Goal: Information Seeking & Learning: Learn about a topic

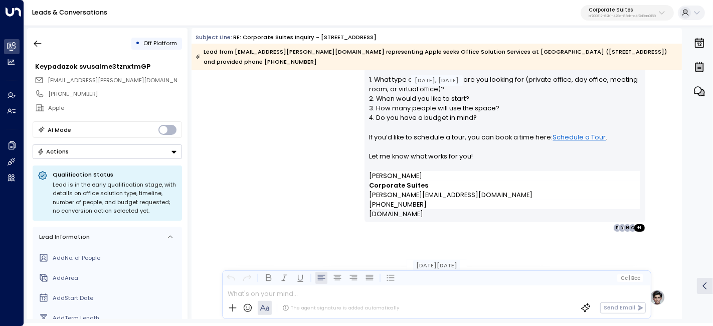
scroll to position [278, 0]
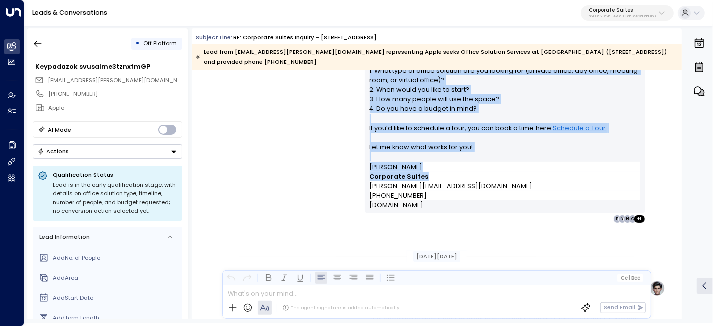
drag, startPoint x: 580, startPoint y: 161, endPoint x: 571, endPoint y: 178, distance: 19.1
click at [571, 178] on div "Olivia • 11:35 PM • Email Hi, Thanks for your interest in our office solutions …" at bounding box center [505, 113] width 281 height 221
copy div "Email Hi, Thanks for your interest in our office solutions at 641 Lexington Ave…"
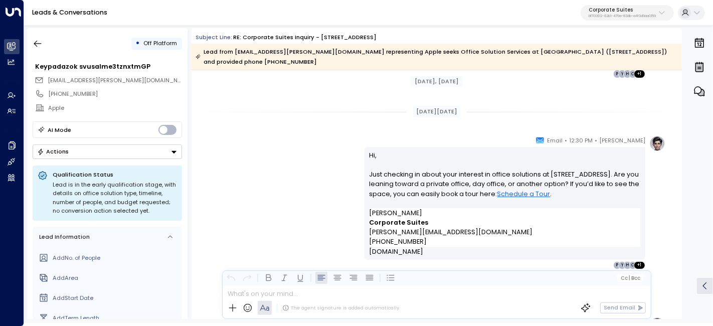
scroll to position [445, 0]
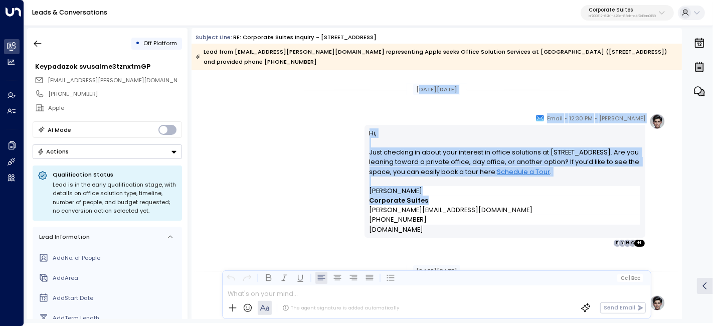
drag, startPoint x: 410, startPoint y: 190, endPoint x: 474, endPoint y: 192, distance: 64.2
click at [474, 192] on div "Aug 04, 1 month ago Trigger Email • • 11:29 PM • Email Name Keypadazok svusalme…" at bounding box center [437, 160] width 490 height 1071
copy div "ug 06, 29 days ago Olivia • 12:30 PM • Email Hi, Just checking in about your in…"
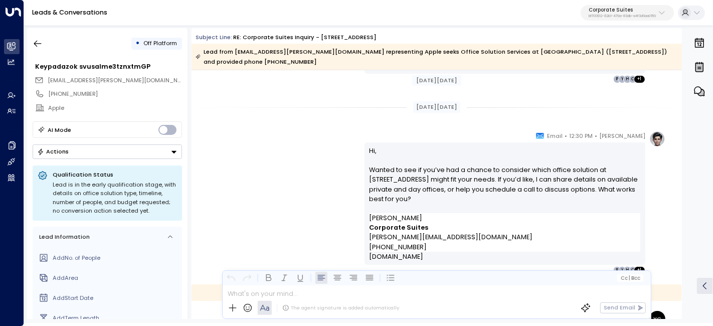
scroll to position [613, 0]
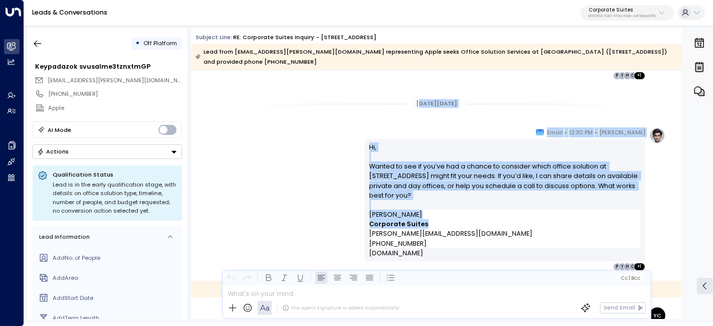
drag, startPoint x: 411, startPoint y: 91, endPoint x: 465, endPoint y: 216, distance: 136.1
copy div "ug 07, 28 days ago Olivia • 12:30 PM • Email Hi, Wanted to see if you’ve had a …"
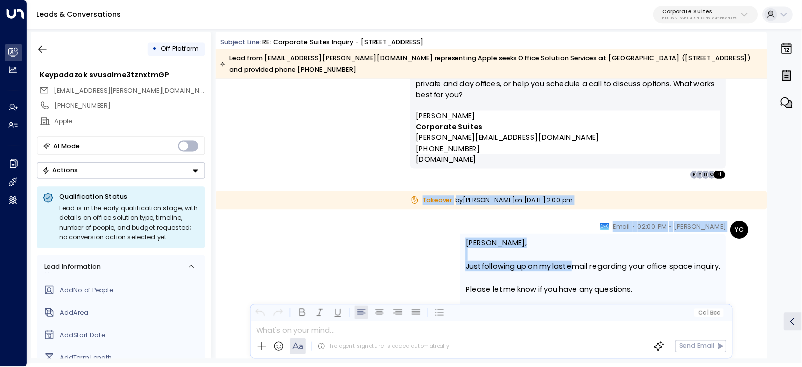
scroll to position [780, 0]
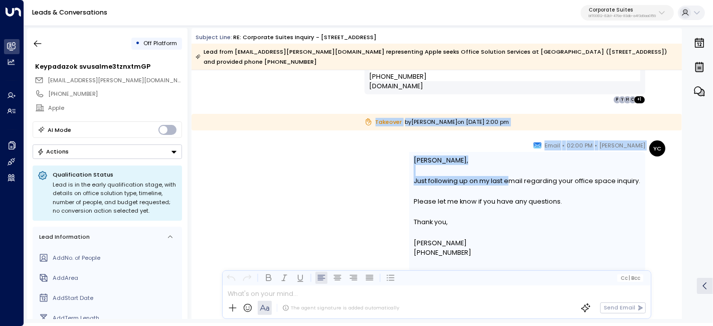
drag, startPoint x: 339, startPoint y: 167, endPoint x: 510, endPoint y: 235, distance: 183.6
copy div "Takeover by Yessenia Campoverde on Thursday, Aug 07 2025 at 2:00 pm YC Yessenia…"
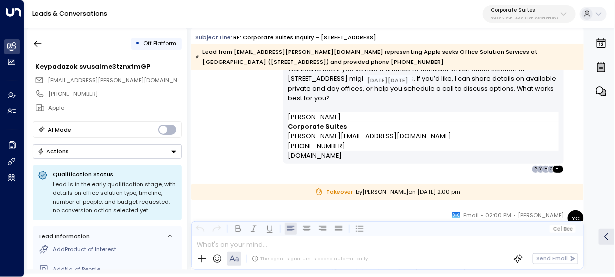
scroll to position [733, 0]
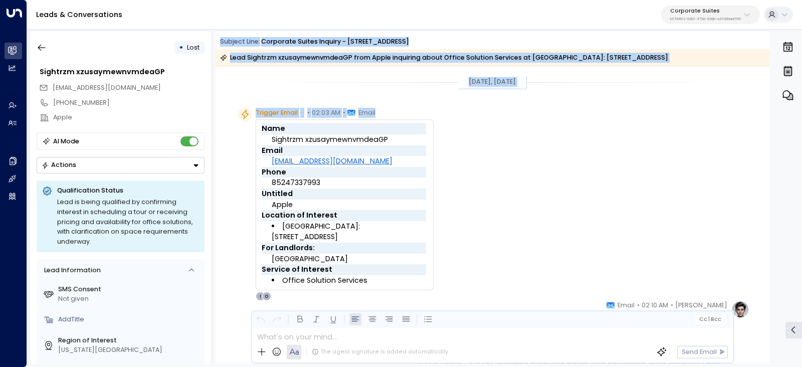
drag, startPoint x: 221, startPoint y: 42, endPoint x: 447, endPoint y: 183, distance: 266.7
click at [447, 183] on div "Subject Line: Corporate Suites Inquiry - [STREET_ADDRESS] Lead Sightrzm xzusaym…" at bounding box center [493, 198] width 554 height 332
copy div "Subject Line: Corporate Suites Inquiry - [STREET_ADDRESS] Lead Sightrzm xzusaym…"
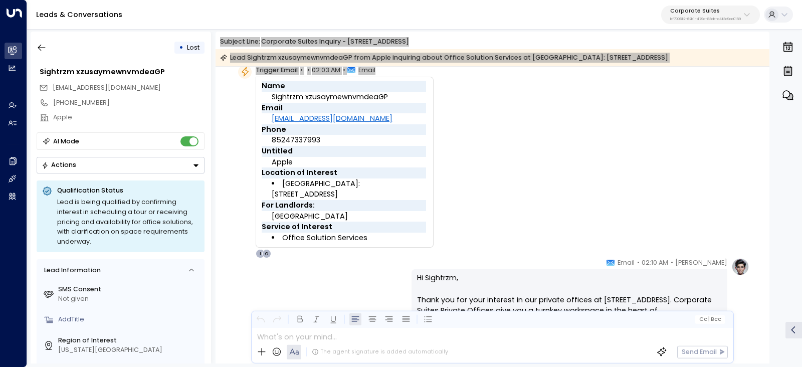
scroll to position [62, 0]
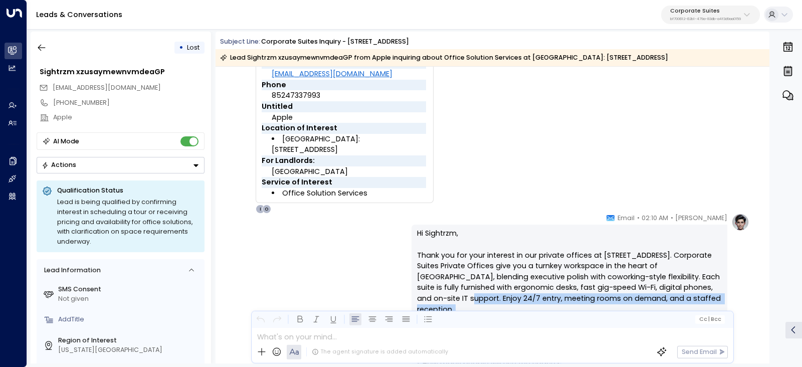
drag, startPoint x: 635, startPoint y: 237, endPoint x: 696, endPoint y: 249, distance: 62.4
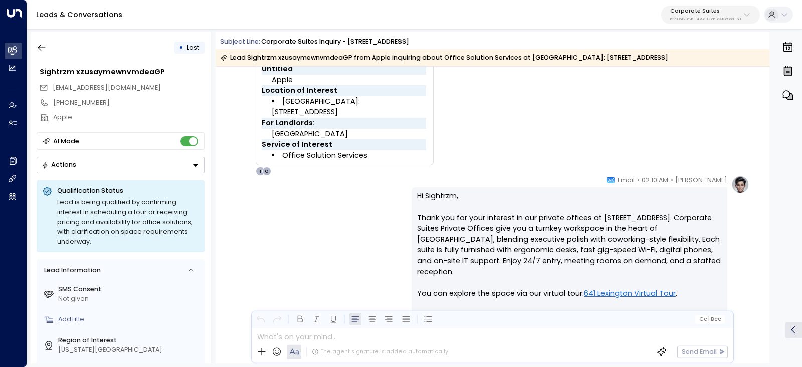
click at [684, 237] on p "Hi [PERSON_NAME], Thank you for your interest in our private offices at [STREET…" at bounding box center [569, 315] width 305 height 249
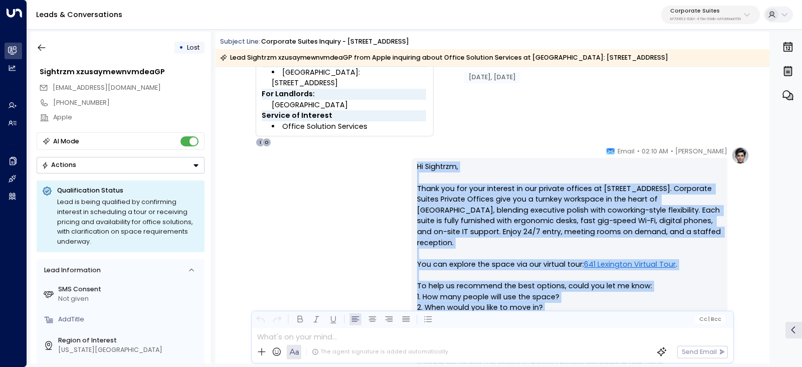
scroll to position [125, 0]
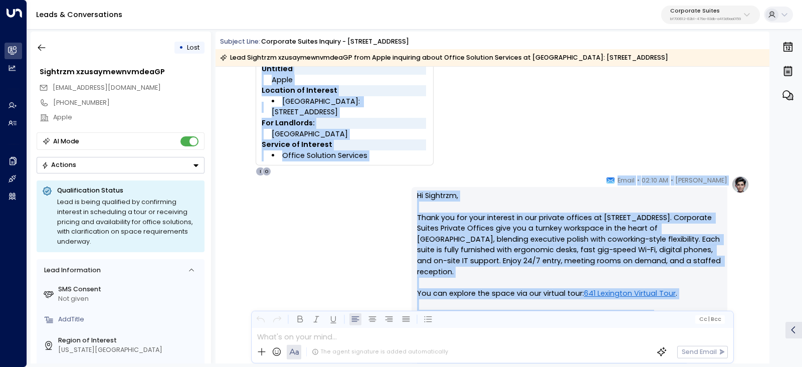
drag, startPoint x: 481, startPoint y: 244, endPoint x: 537, endPoint y: 164, distance: 97.6
copy div "Lore Ipsumdol sitametconsecteTU Adipi elitseddo@eiusm.tem Incid 09064241162 Utl…"
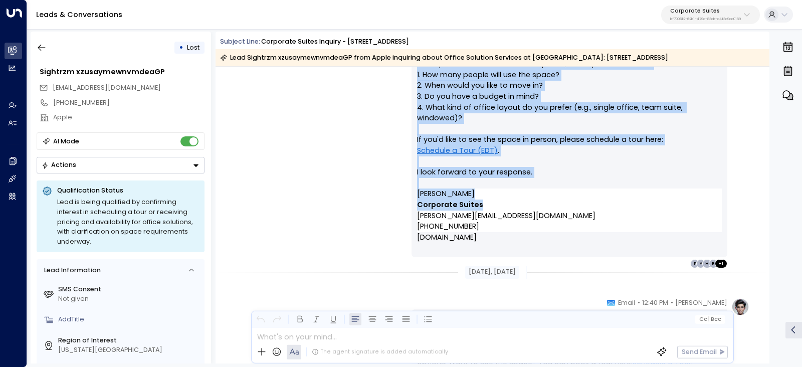
scroll to position [501, 0]
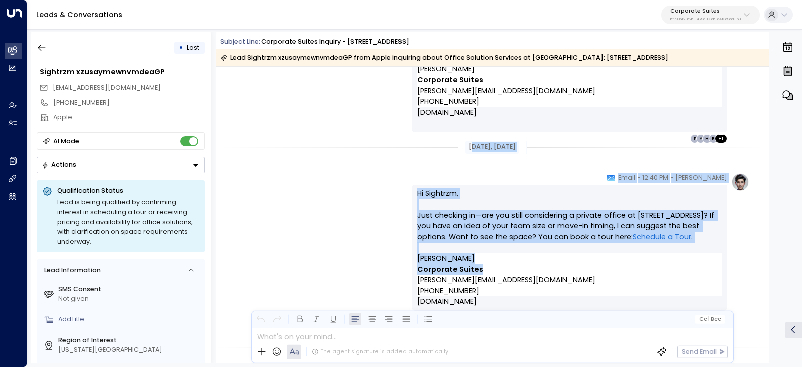
drag, startPoint x: 464, startPoint y: 268, endPoint x: 569, endPoint y: 269, distance: 105.3
copy div "ul 21, [DATE] [PERSON_NAME] • 12:40 PM • Email Hi Sightrzm, Just checking in—ar…"
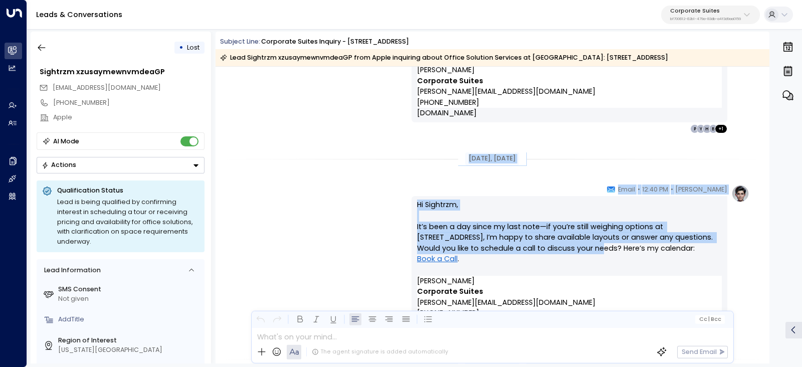
scroll to position [752, 0]
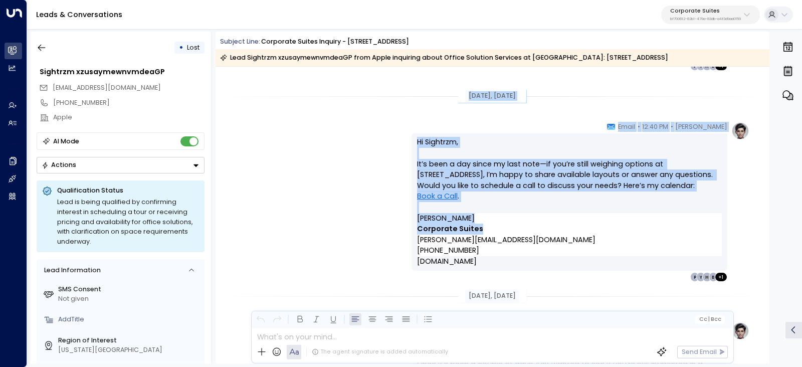
drag, startPoint x: 457, startPoint y: 157, endPoint x: 527, endPoint y: 214, distance: 90.5
click at [527, 214] on div "[DATE], [DATE] [PERSON_NAME] • 12:40 PM • Email Hi Sightrzm, Just checking in—a…" at bounding box center [493, 144] width 554 height 1658
copy div "[DATE], [DATE] [PERSON_NAME] • 12:40 PM • Email Hi Sightrzm, It’s been a day si…"
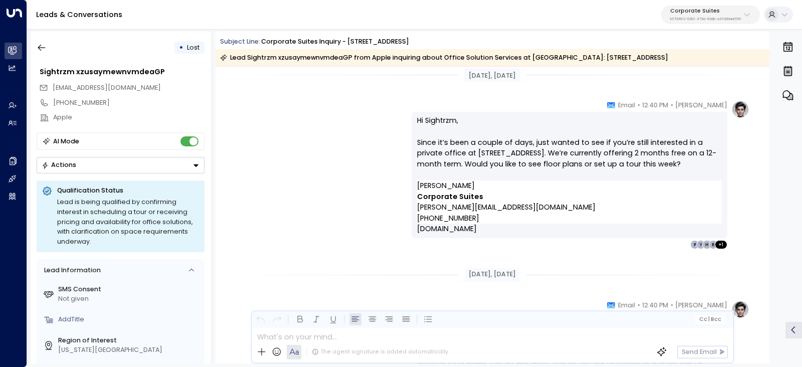
scroll to position [1002, 0]
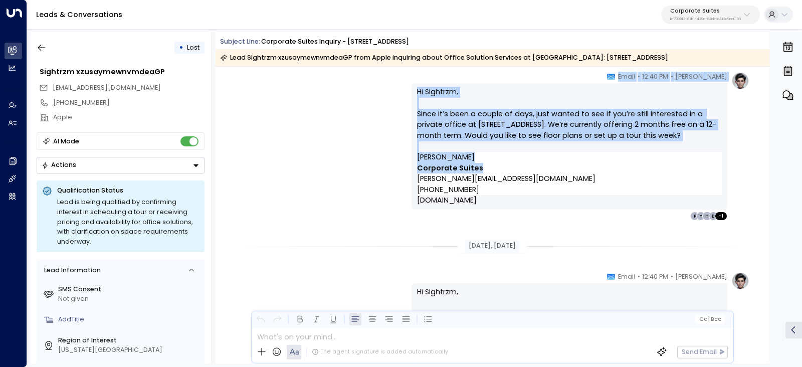
drag, startPoint x: 461, startPoint y: 169, endPoint x: 540, endPoint y: 164, distance: 78.4
copy div "[DATE], [DATE] [PERSON_NAME] • 12:40 PM • Email Hi Sightrzm, Since it’s been a …"
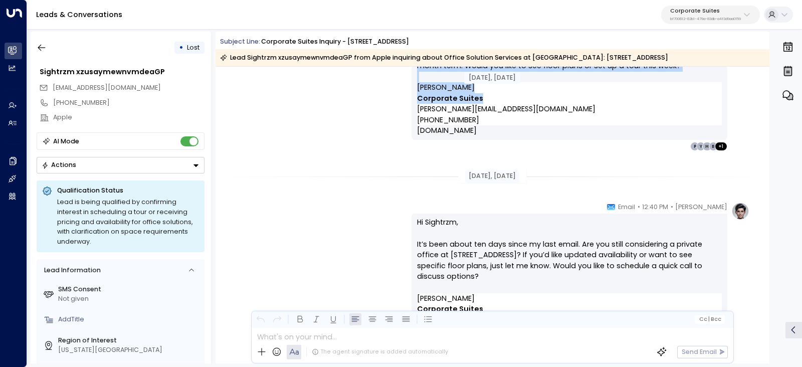
scroll to position [1128, 0]
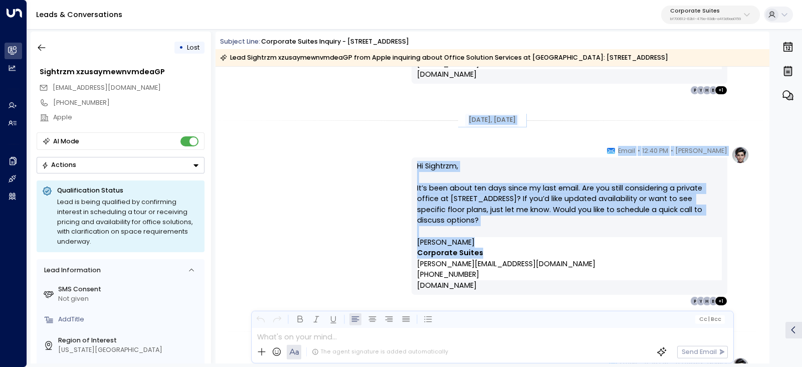
drag, startPoint x: 459, startPoint y: 243, endPoint x: 494, endPoint y: 249, distance: 35.7
copy div "[DATE], [DATE] [PERSON_NAME] • 12:40 PM • Email Hi Sightrzm, It’s been about te…"
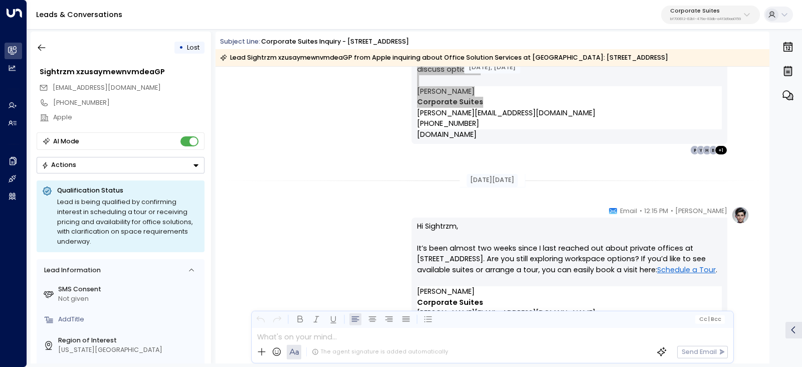
scroll to position [1316, 0]
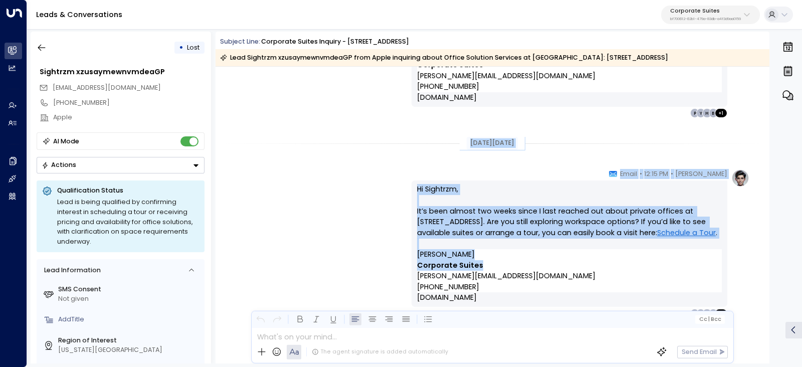
drag, startPoint x: 460, startPoint y: 142, endPoint x: 509, endPoint y: 271, distance: 137.9
copy div "[DATE][DATE] [PERSON_NAME] • 12:15 PM • Email Hi Sightrzm, It’s been almost two…"
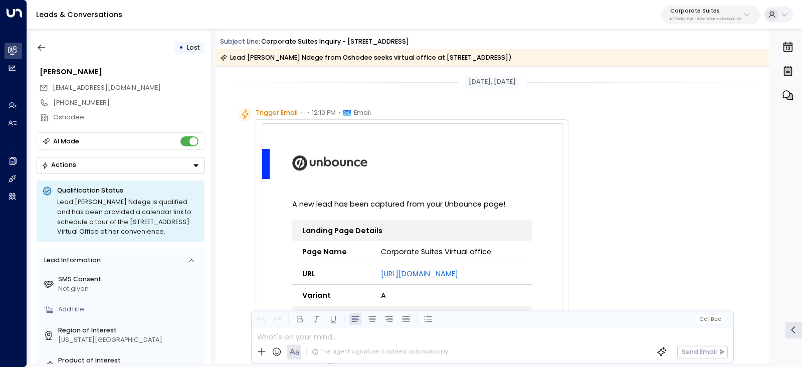
drag, startPoint x: 219, startPoint y: 37, endPoint x: 566, endPoint y: 65, distance: 347.6
click at [566, 65] on div "Subject Line: Corporate Suites Inquiry - 880 Third Avenue Lead Evelyn Mongoni N…" at bounding box center [493, 51] width 554 height 29
copy div "Subject Line: Corporate Suites Inquiry - 880 Third Avenue Lead Evelyn Mongoni N…"
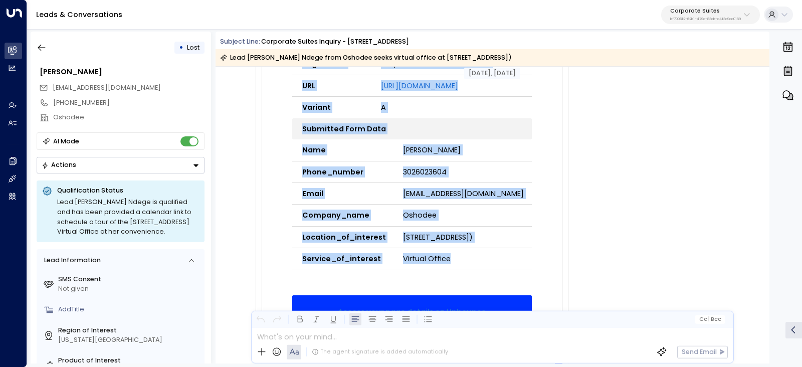
scroll to position [250, 0]
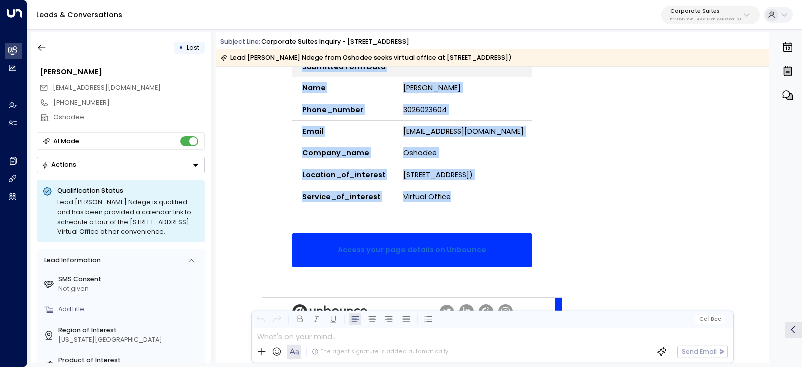
drag, startPoint x: 461, startPoint y: 84, endPoint x: 519, endPoint y: 214, distance: 142.3
copy div "Jul 17, 1 month ago Trigger Email • • 12:10 PM • Email A new lead has been capt…"
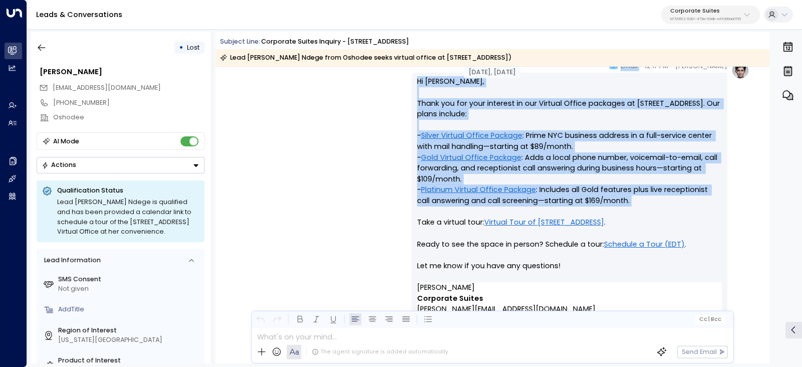
scroll to position [627, 0]
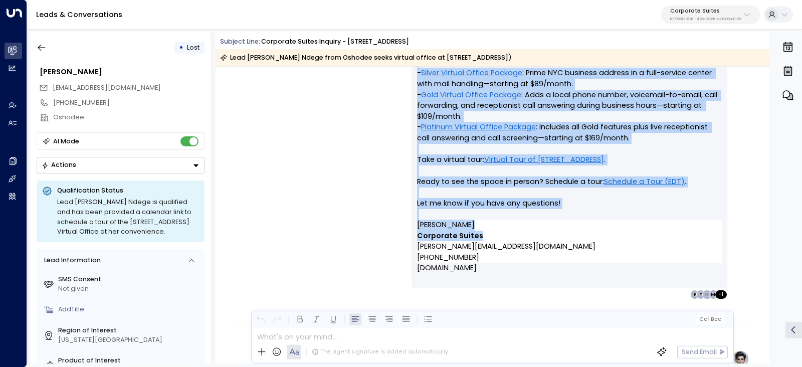
drag, startPoint x: 637, startPoint y: 126, endPoint x: 667, endPoint y: 239, distance: 116.8
click at [667, 239] on div "Olivia • 12:17 PM • Email Hi Evelyn, Thank you for your interest in our Virtual…" at bounding box center [570, 148] width 316 height 301
copy div "Email Hi Evelyn, Thank you for your interest in our Virtual Office packages at …"
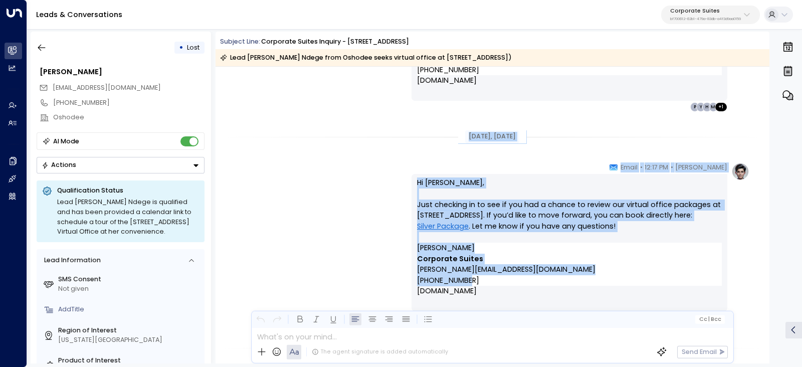
scroll to position [877, 0]
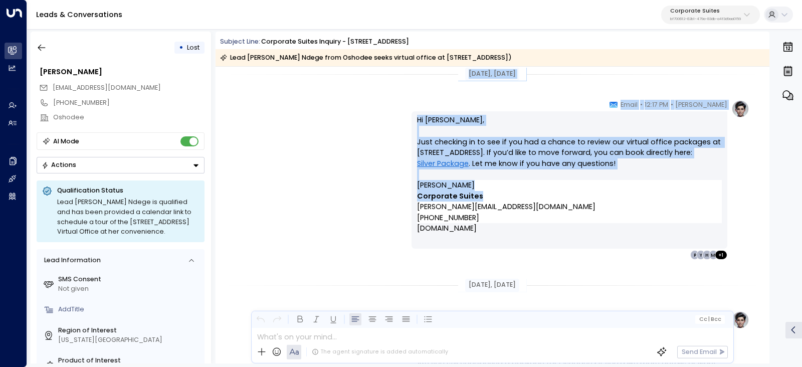
drag, startPoint x: 460, startPoint y: 134, endPoint x: 597, endPoint y: 194, distance: 149.5
click at [597, 194] on div "Jul 18, 1 month ago Olivia • 12:17 PM • Email Hi Evelyn, Thank you for your int…" at bounding box center [493, 181] width 554 height 1983
copy div "Jul 18, 1 month ago Olivia • 12:17 PM • Email Hi Evelyn, Just checking in to se…"
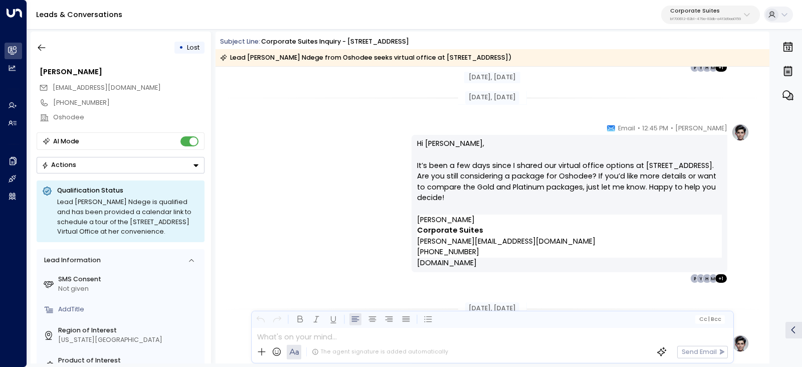
scroll to position [1066, 0]
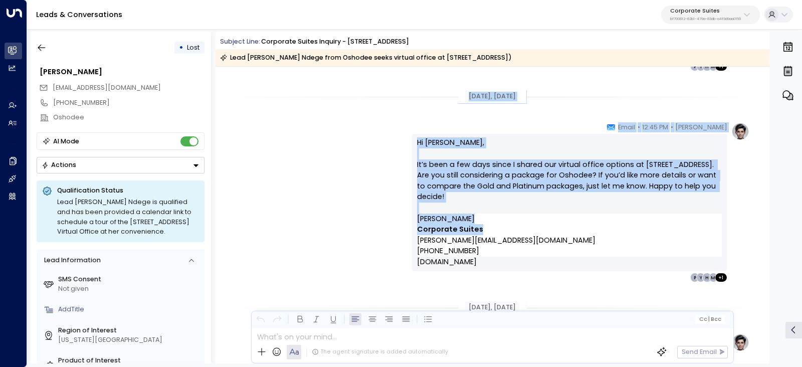
drag, startPoint x: 460, startPoint y: 95, endPoint x: 527, endPoint y: 234, distance: 153.8
copy div "Jul 21, 1 month ago Olivia • 12:45 PM • Email Hi Evelyn, It’s been a few days s…"
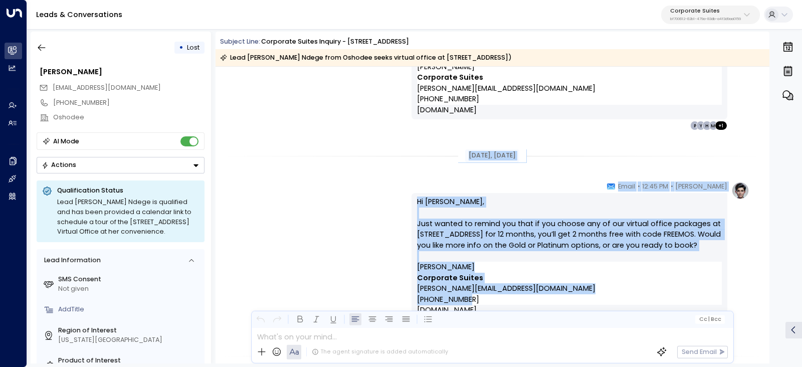
scroll to position [1254, 0]
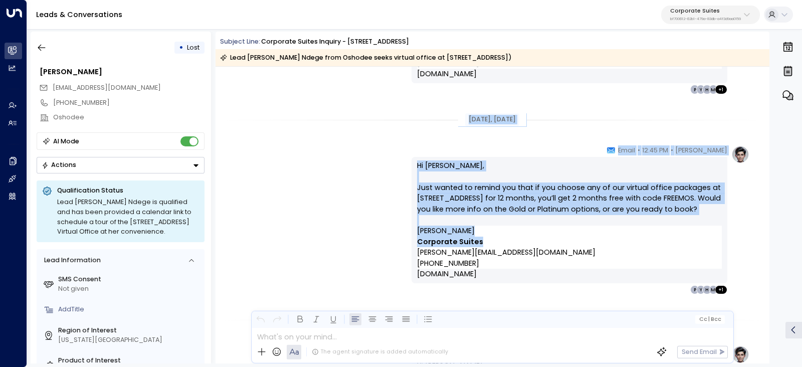
drag, startPoint x: 461, startPoint y: 182, endPoint x: 607, endPoint y: 237, distance: 156.0
copy div "Jul 24, 1 month ago Olivia • 12:45 PM • Email Hi Evelyn, Just wanted to remind …"
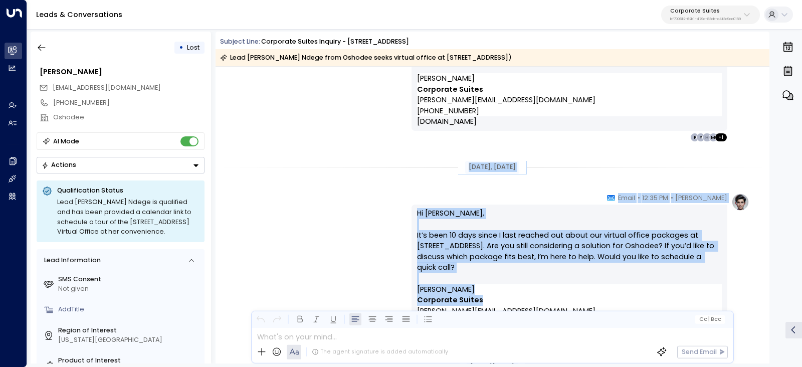
scroll to position [1504, 0]
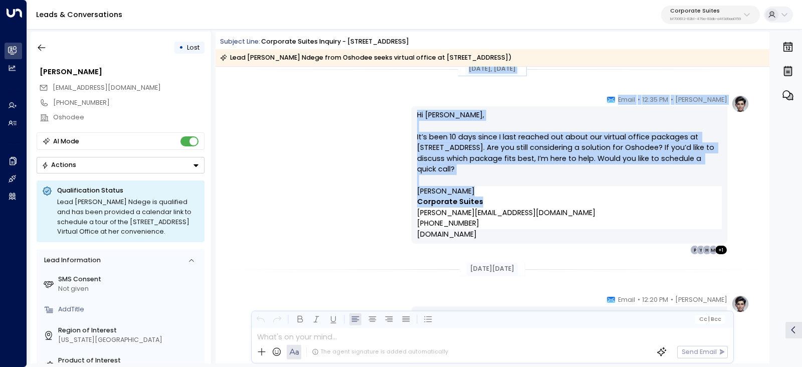
drag, startPoint x: 457, startPoint y: 193, endPoint x: 559, endPoint y: 188, distance: 101.9
copy div "Aug 04, 1 month ago Olivia • 12:35 PM • Email Hi Evelyn, It’s been 10 days sinc…"
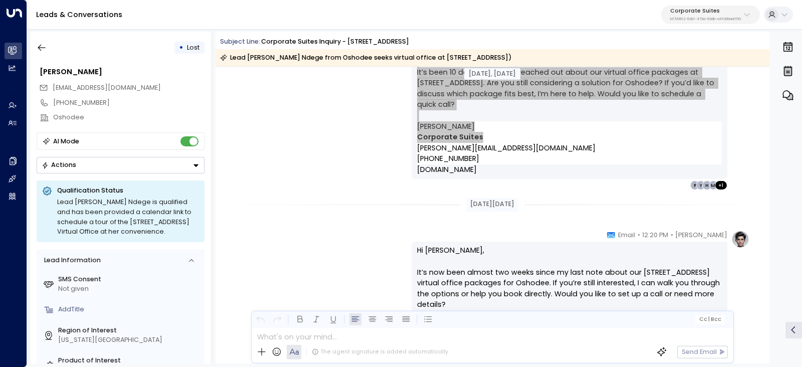
scroll to position [1629, 0]
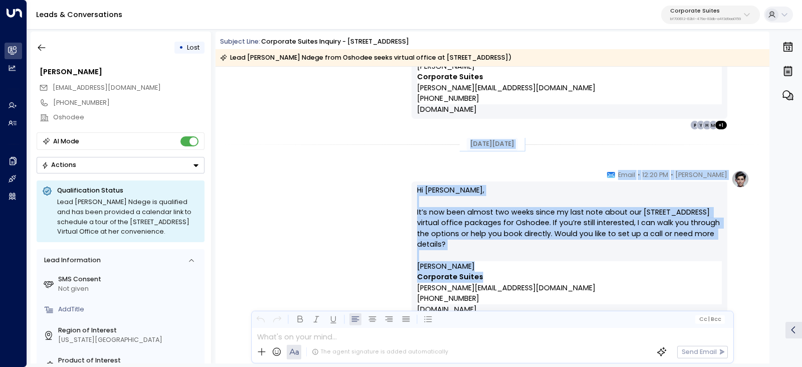
drag, startPoint x: 460, startPoint y: 141, endPoint x: 521, endPoint y: 275, distance: 146.7
copy div "Aug 11, 24 days ago Olivia • 12:20 PM • Email Hi Evelyn, It’s now been almost t…"
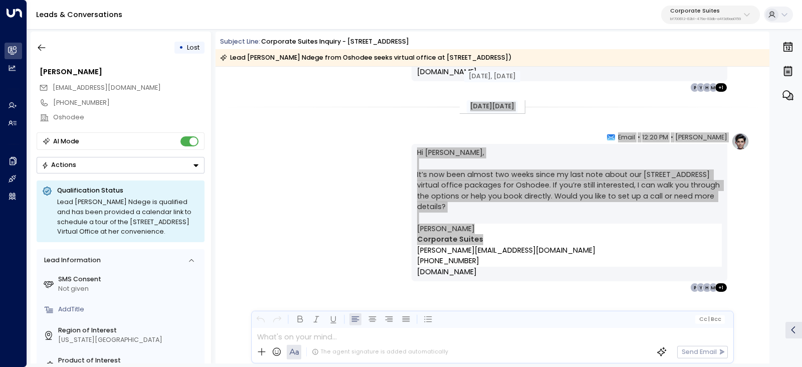
scroll to position [1685, 0]
